Goal: Information Seeking & Learning: Learn about a topic

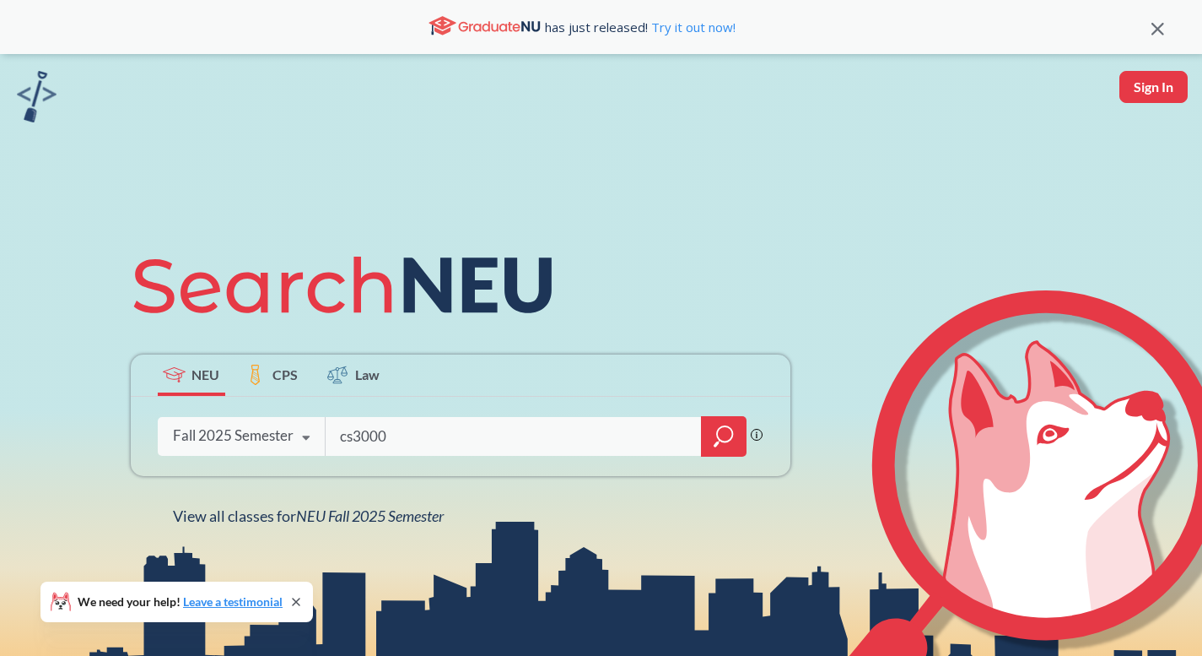
type input "cs3000"
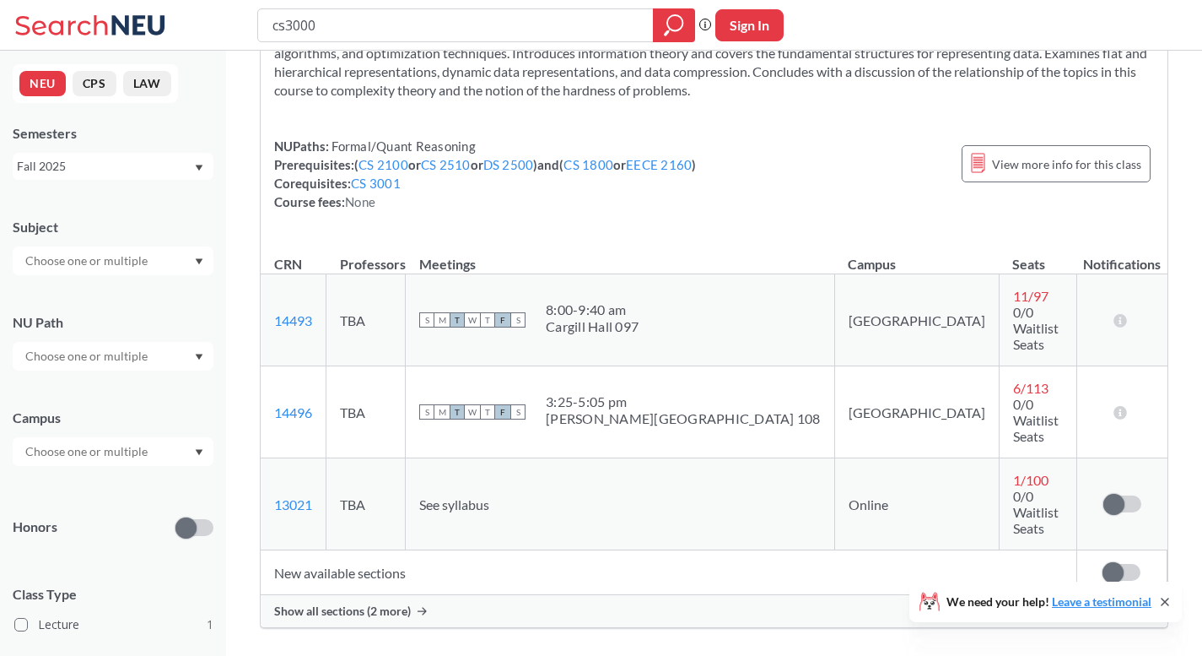
scroll to position [143, 0]
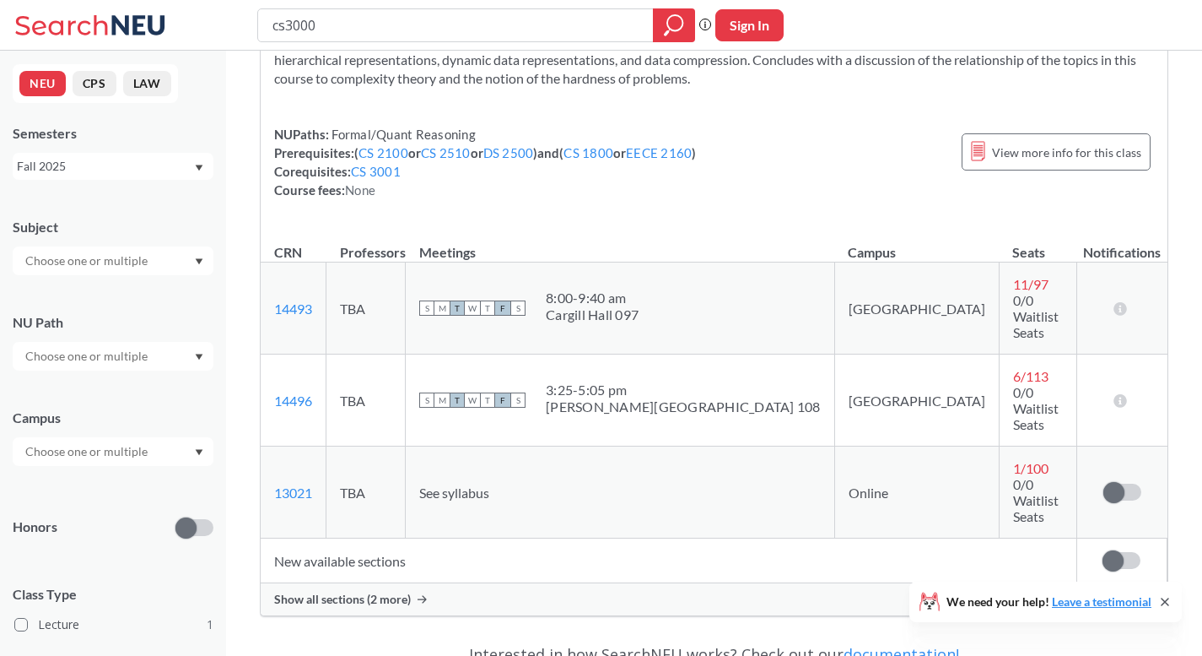
click at [404, 592] on span "Show all sections (2 more)" at bounding box center [342, 599] width 137 height 15
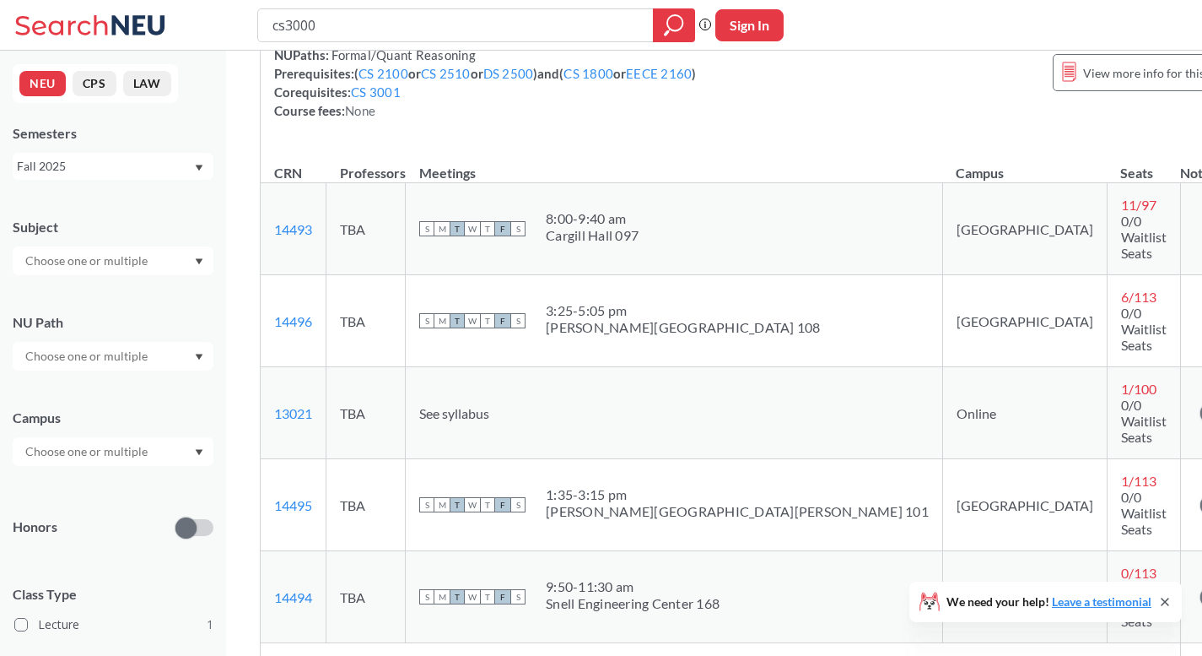
scroll to position [0, 0]
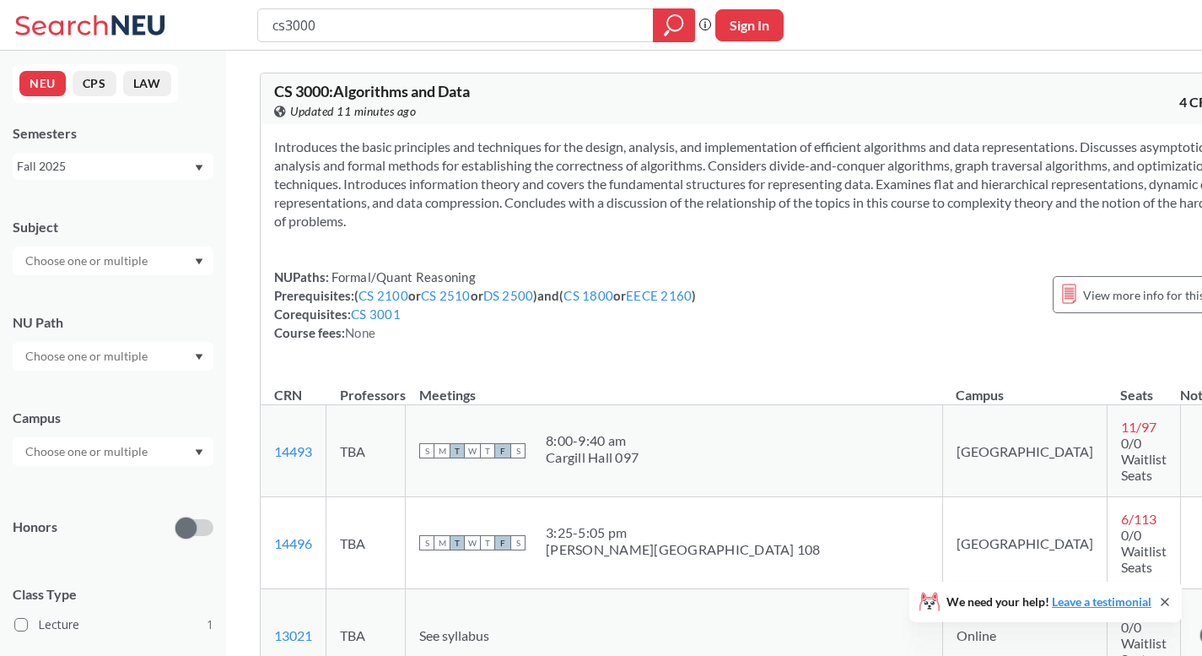
click at [194, 168] on div "Fall 2025" at bounding box center [113, 166] width 201 height 27
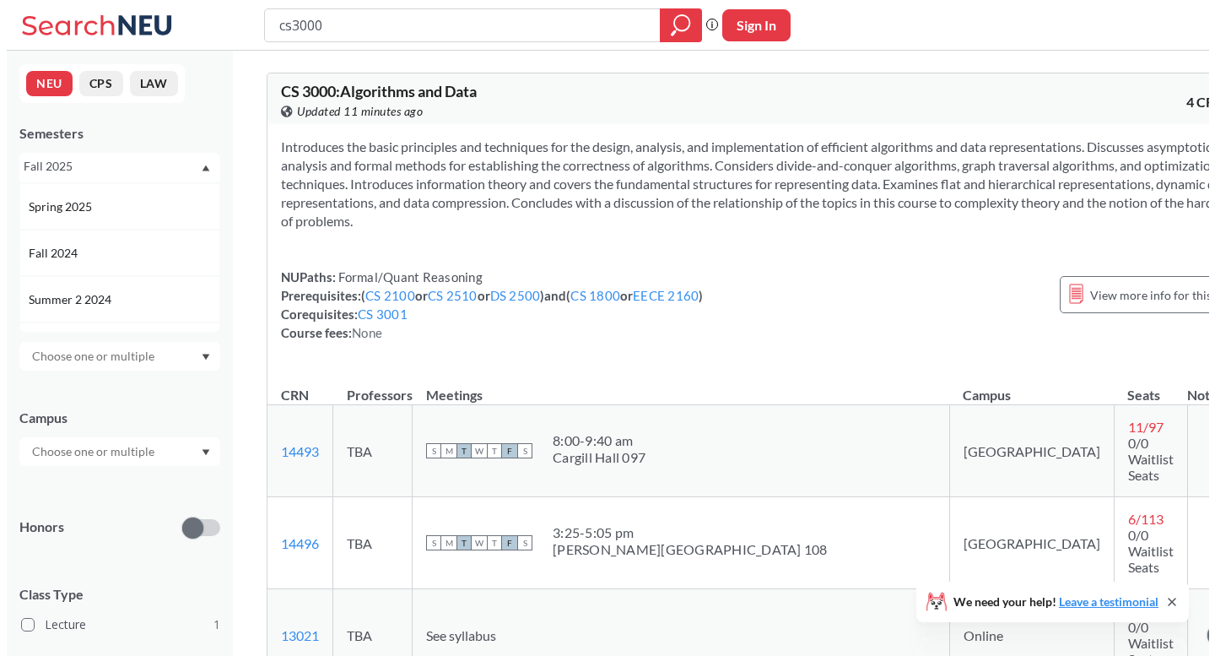
scroll to position [183, 0]
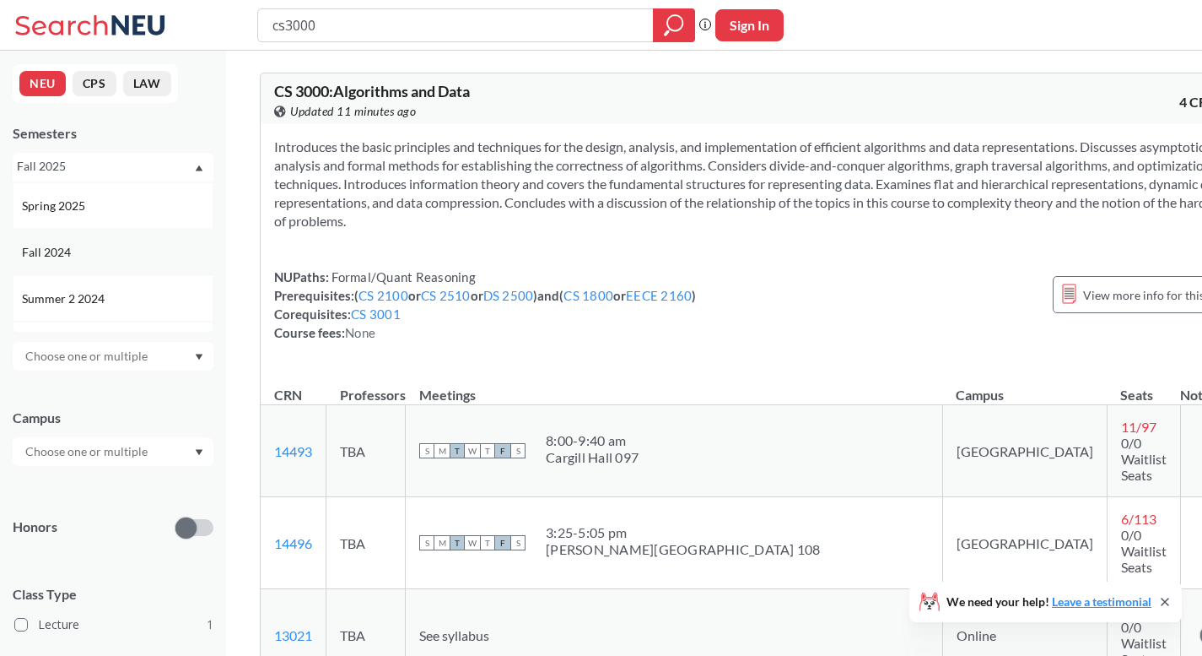
click at [109, 241] on div "Fall 2024" at bounding box center [113, 252] width 201 height 46
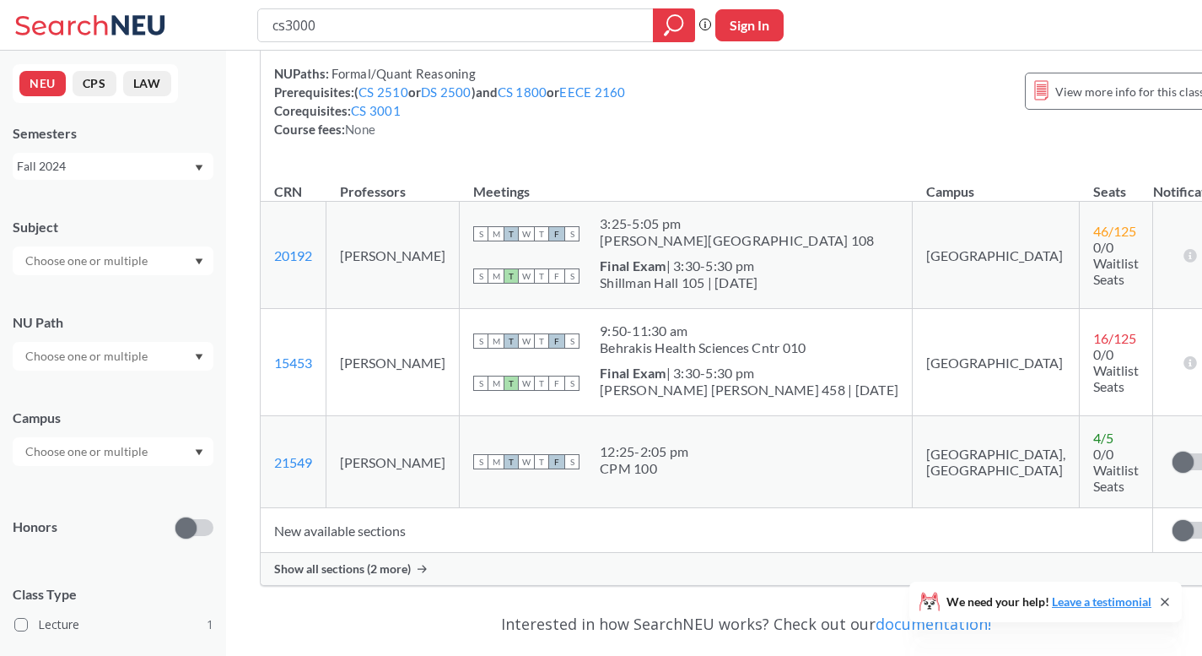
scroll to position [204, 0]
click at [405, 560] on span "Show all sections (2 more)" at bounding box center [342, 567] width 137 height 15
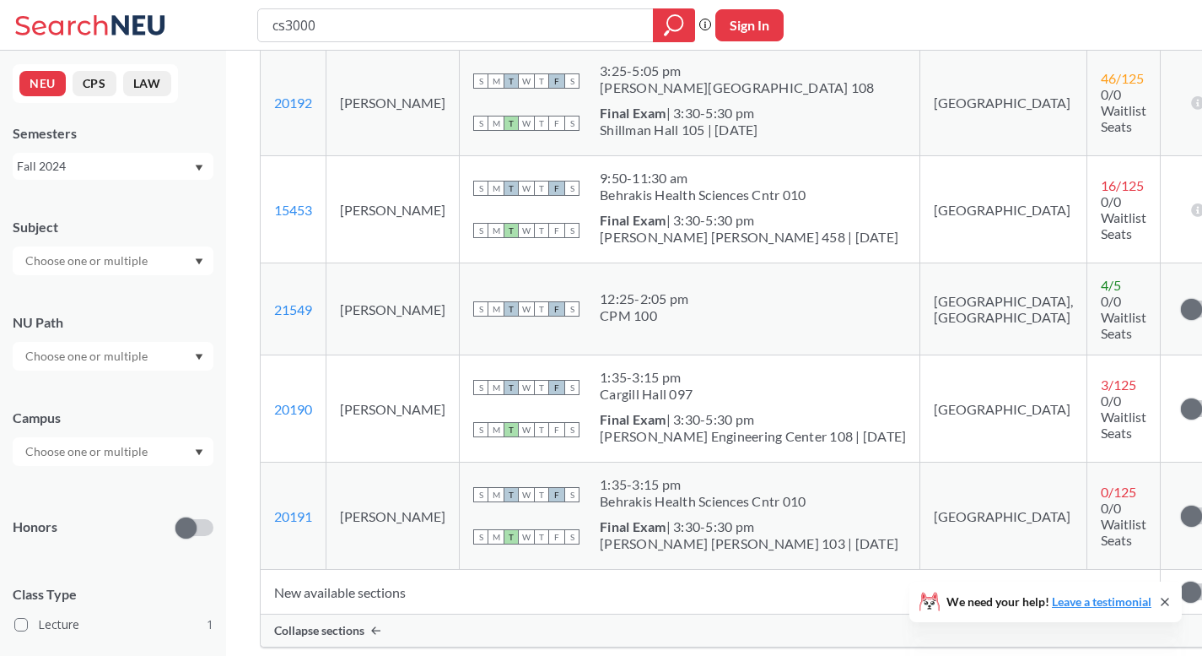
scroll to position [358, 0]
